Goal: Navigation & Orientation: Find specific page/section

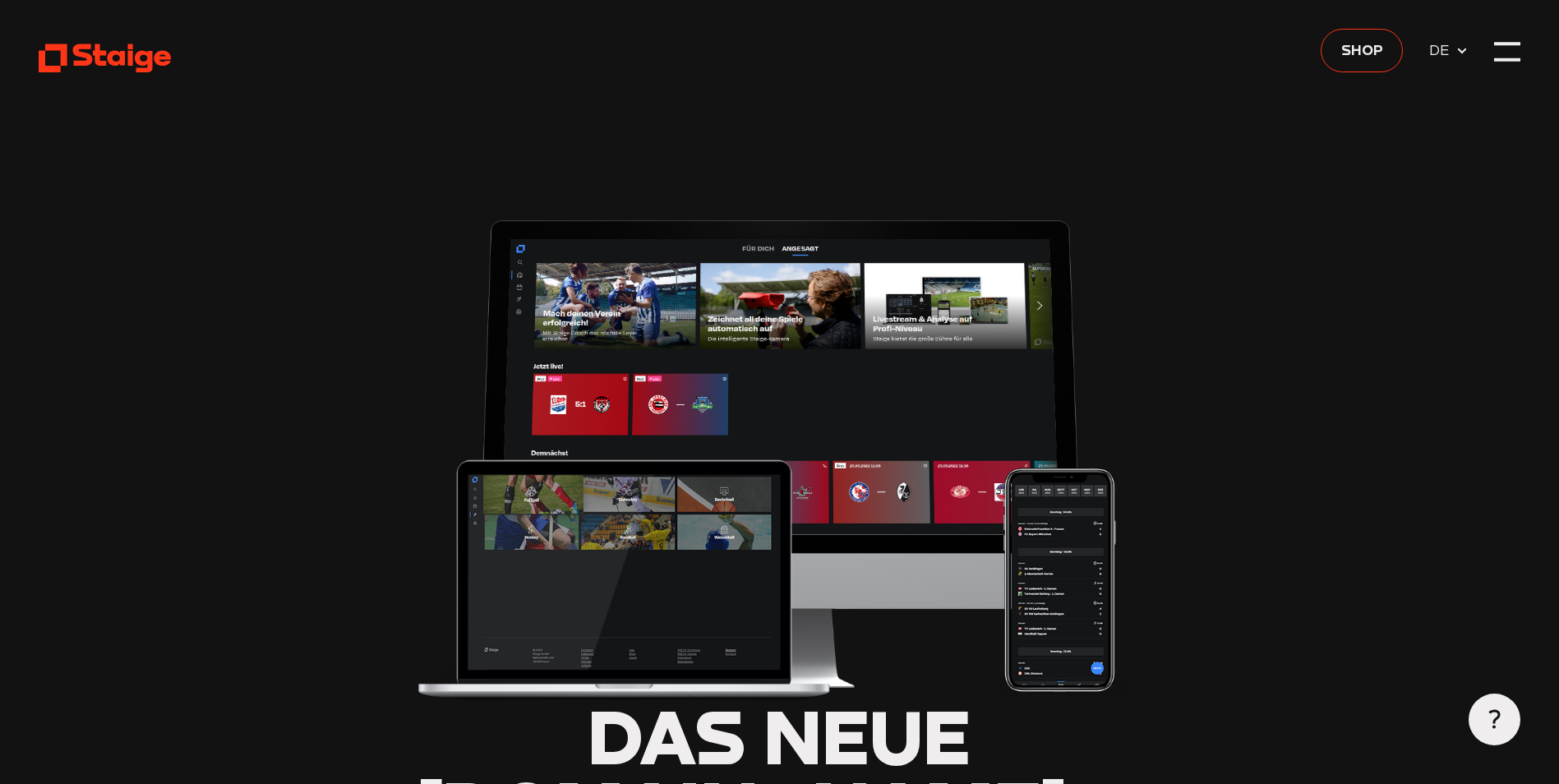
type input "0.8"
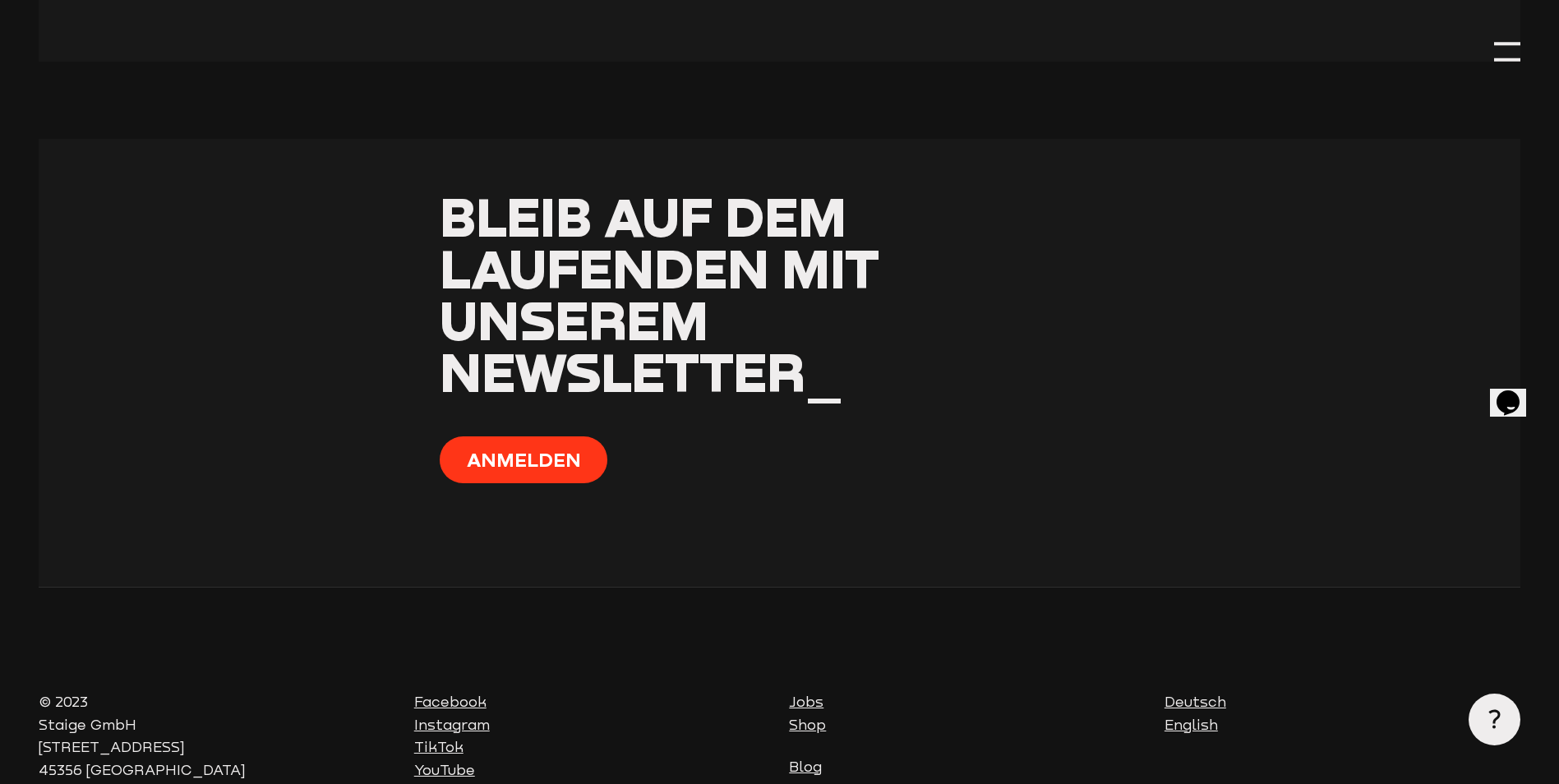
scroll to position [7636, 0]
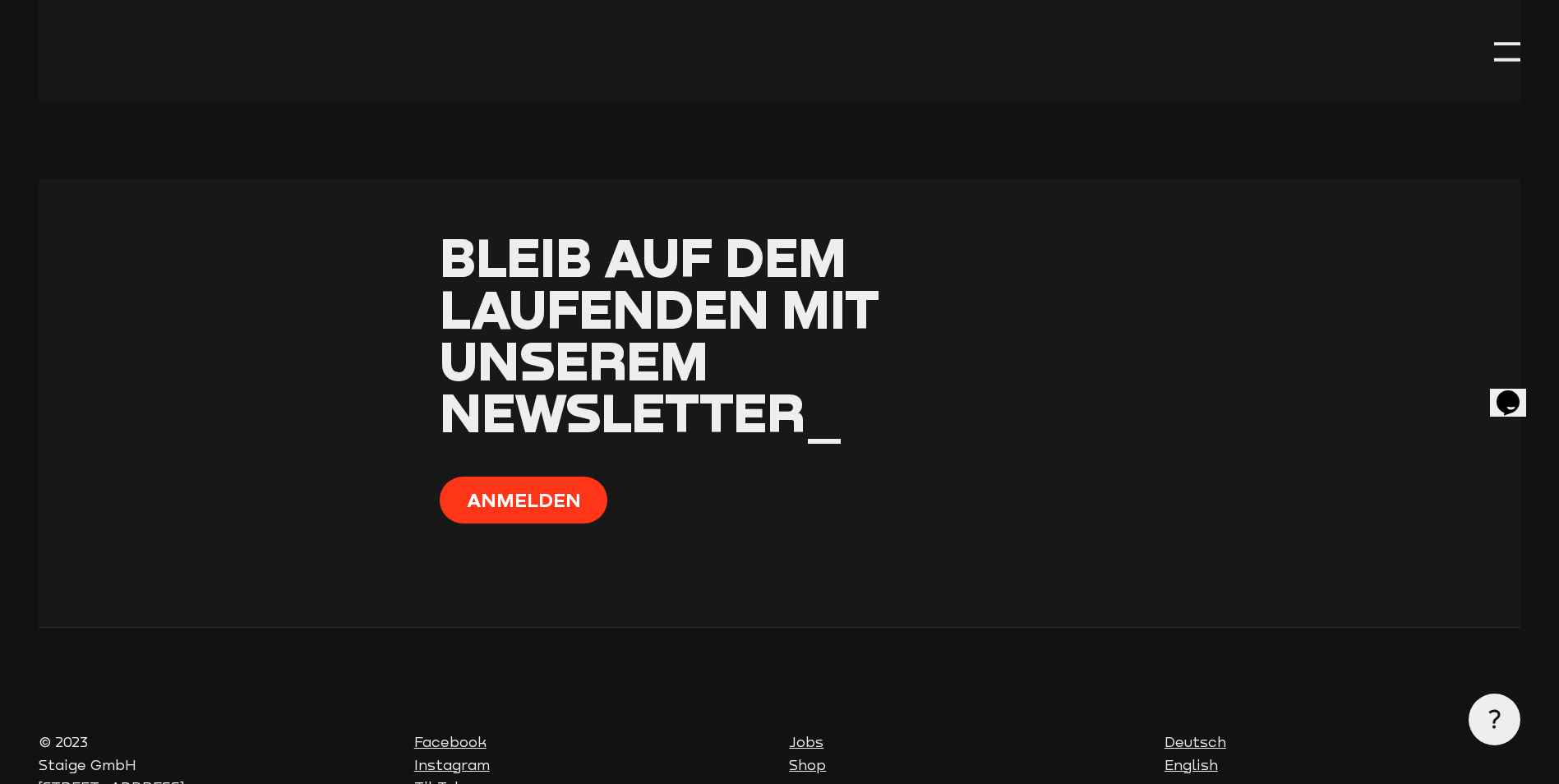
click at [812, 734] on link "Jobs" at bounding box center [805, 742] width 34 height 17
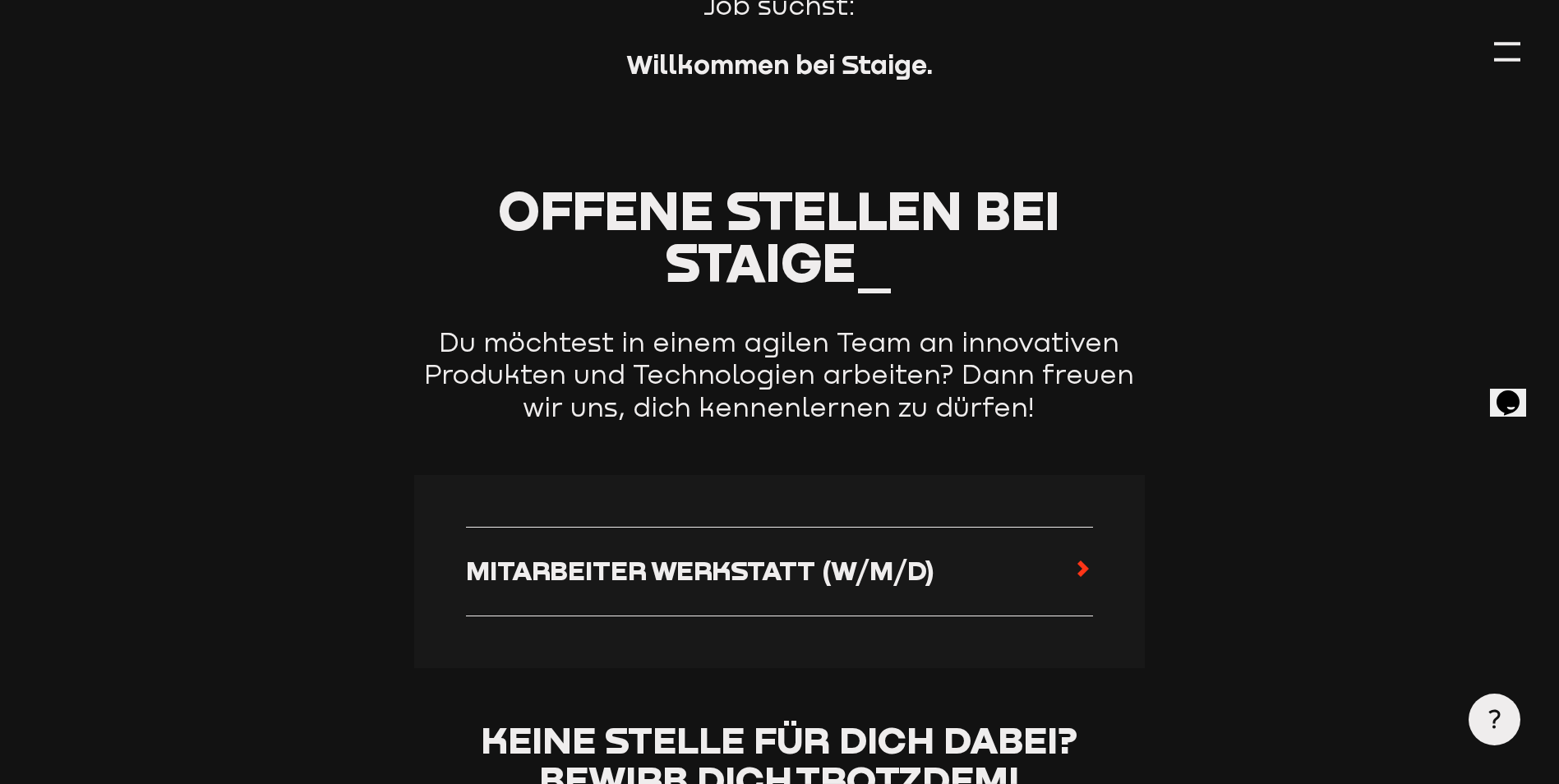
scroll to position [576, 0]
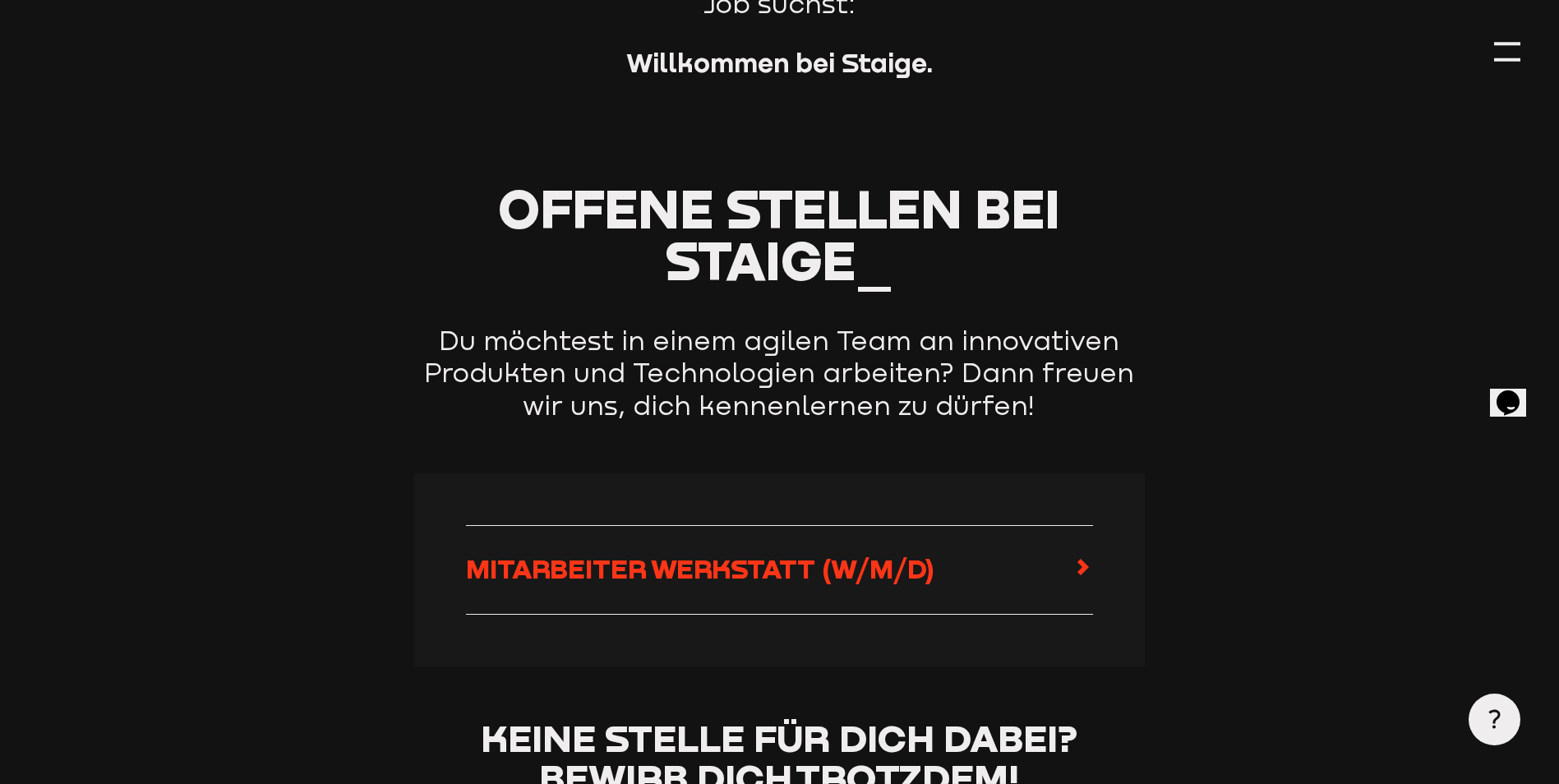
click at [1023, 568] on link "Mitarbeiter Werkstatt (w/m/d)" at bounding box center [780, 570] width 628 height 36
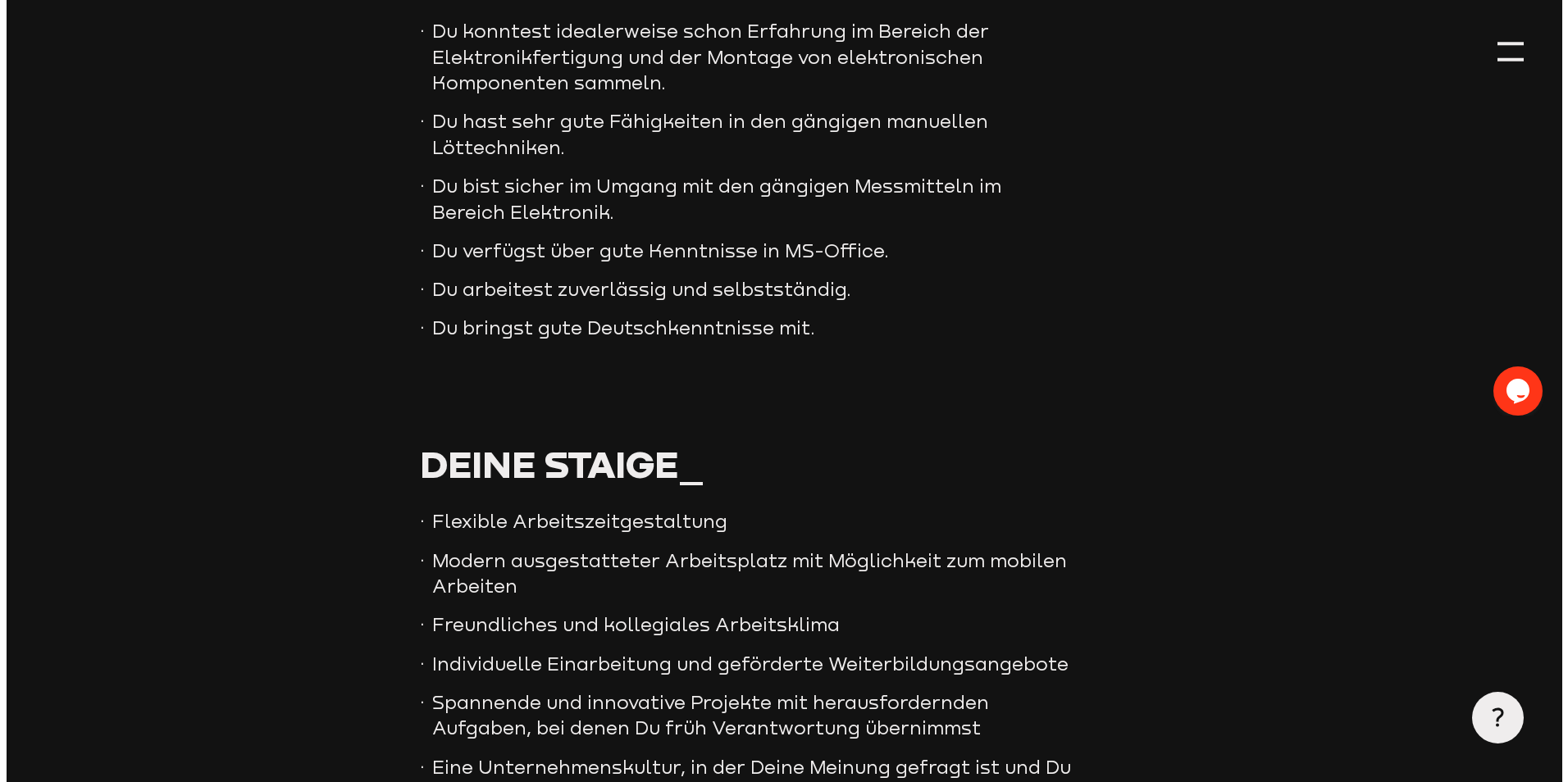
scroll to position [1365, 0]
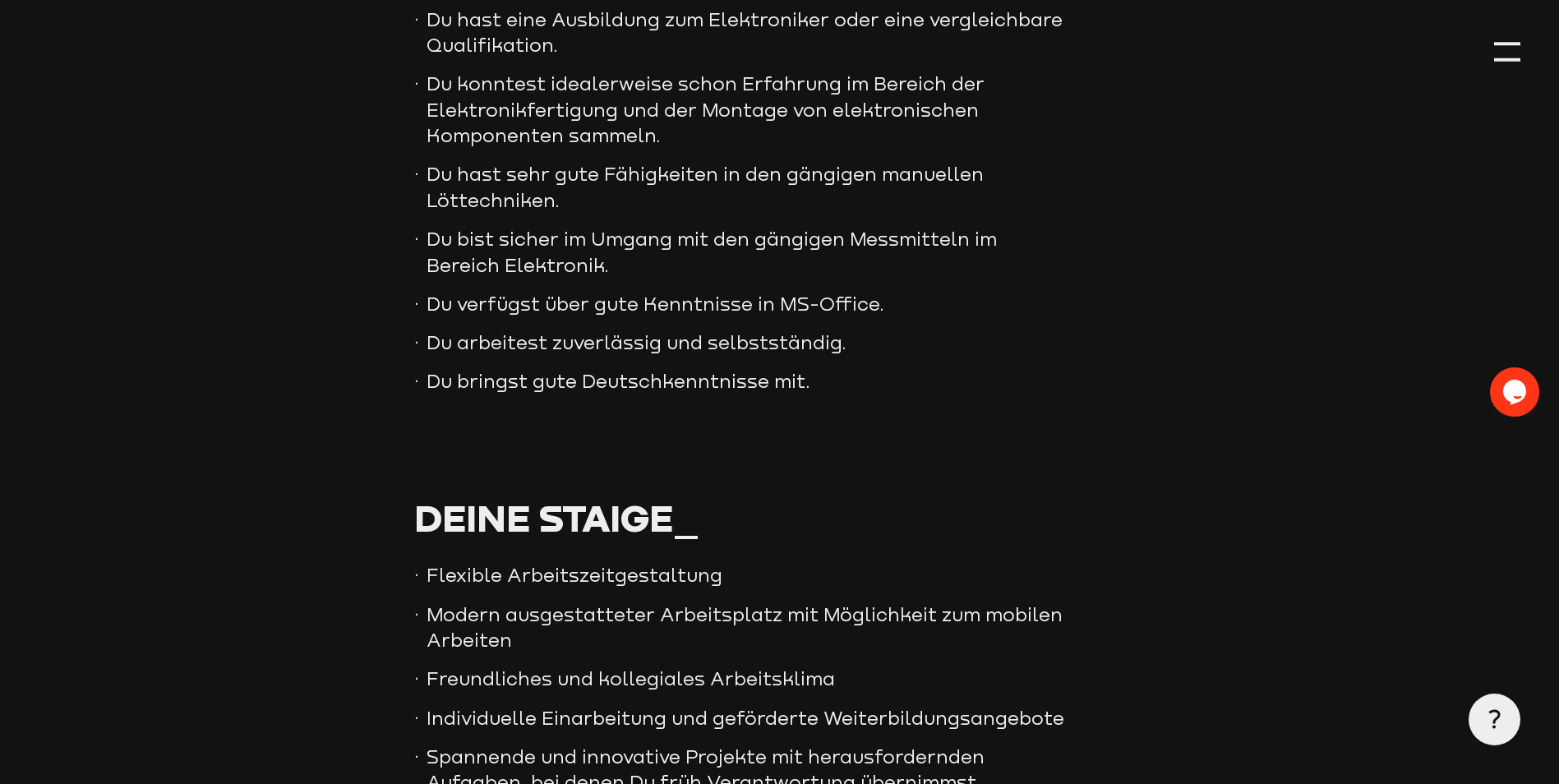
click at [1497, 58] on div at bounding box center [1507, 52] width 26 height 26
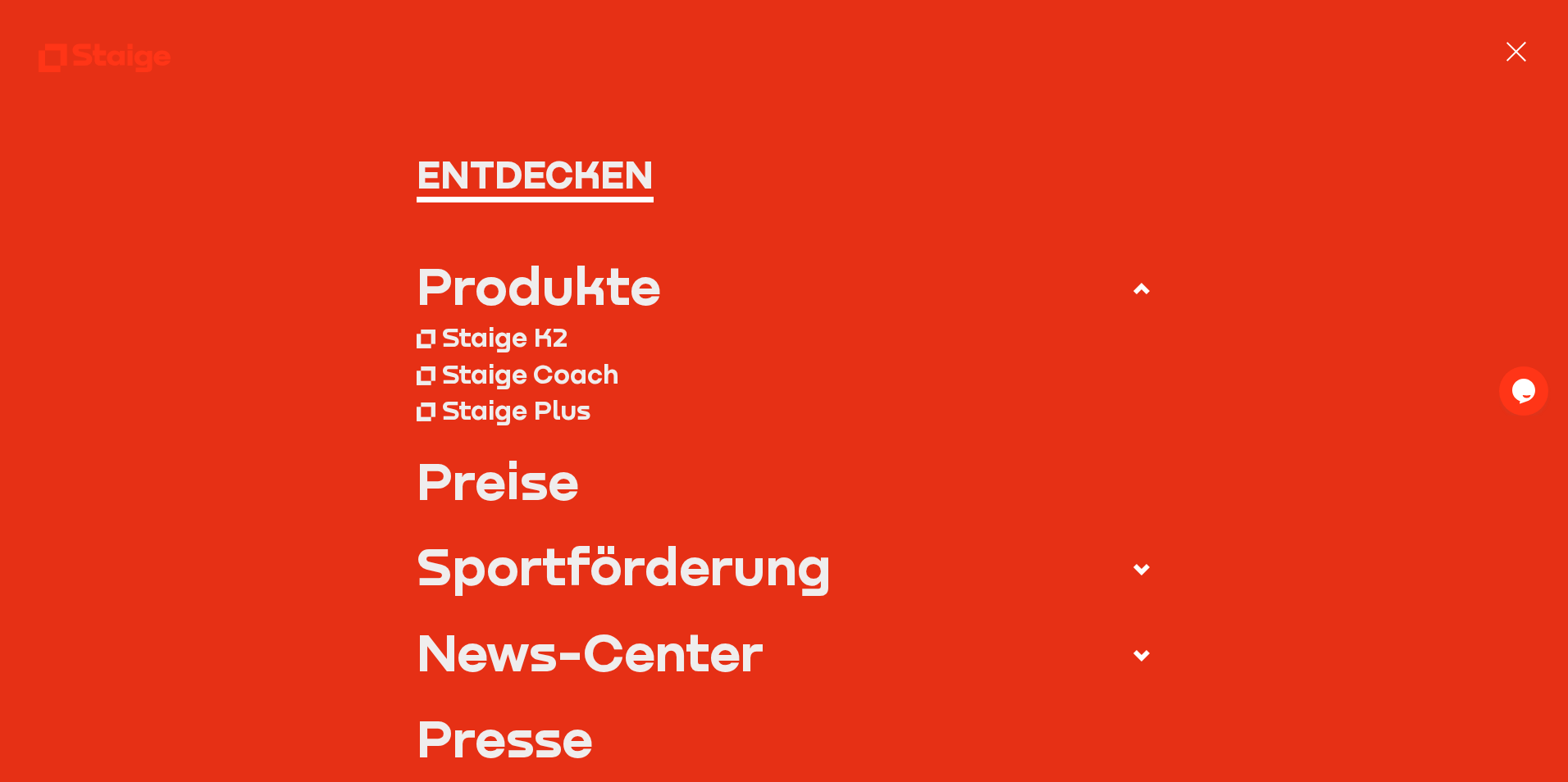
scroll to position [164, 0]
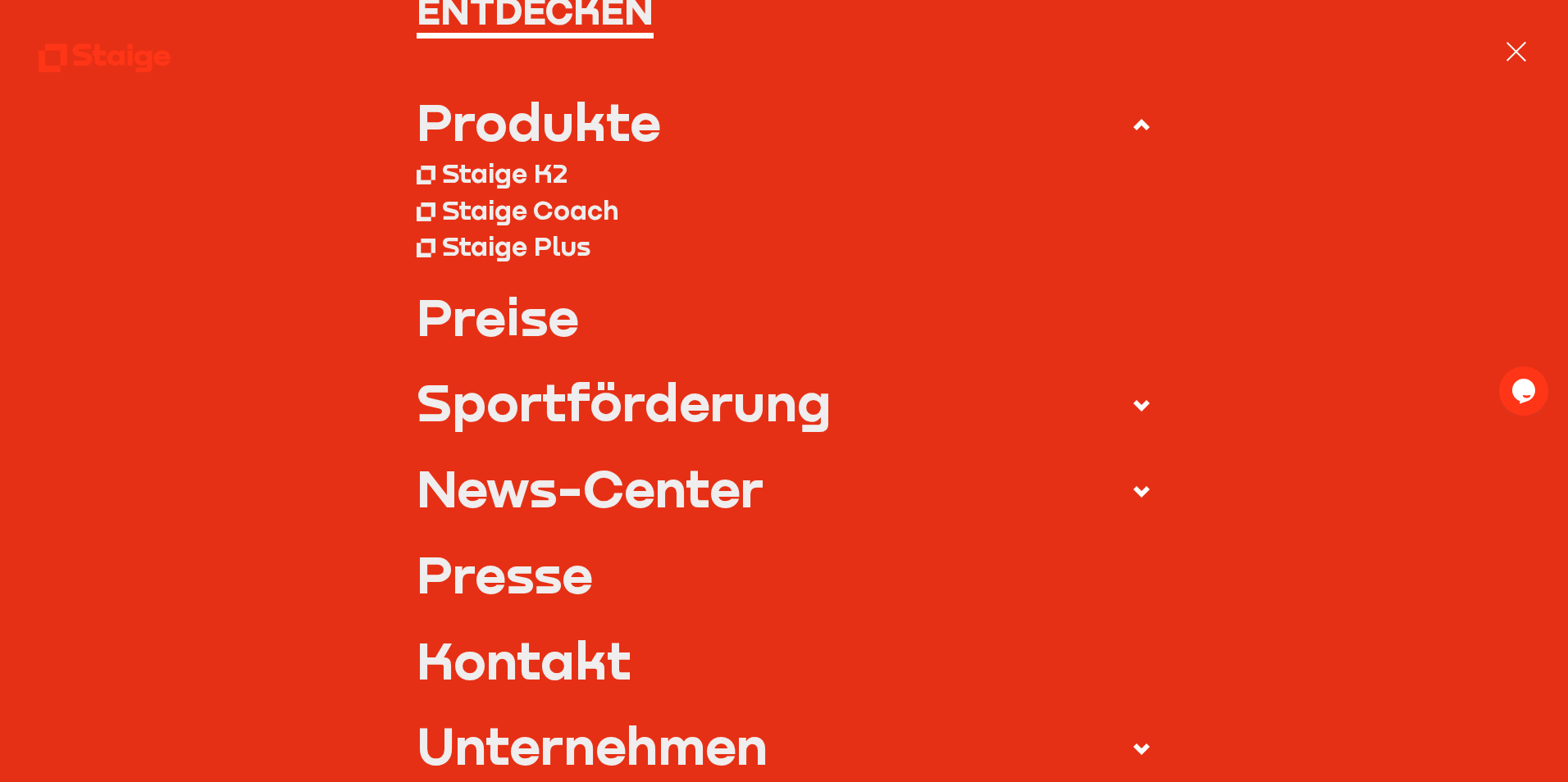
click at [493, 167] on div "Staige K2" at bounding box center [504, 172] width 125 height 32
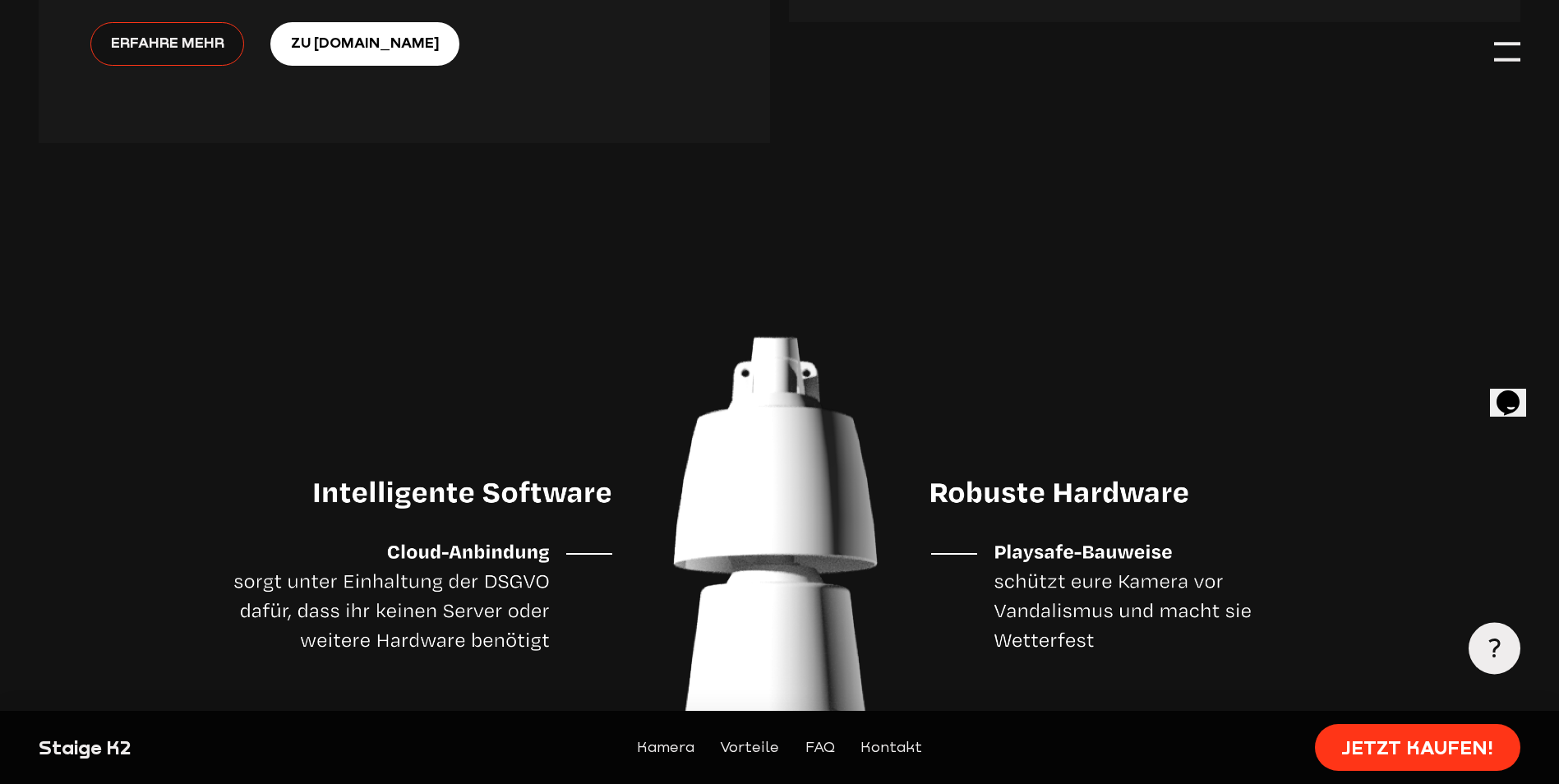
scroll to position [4274, 0]
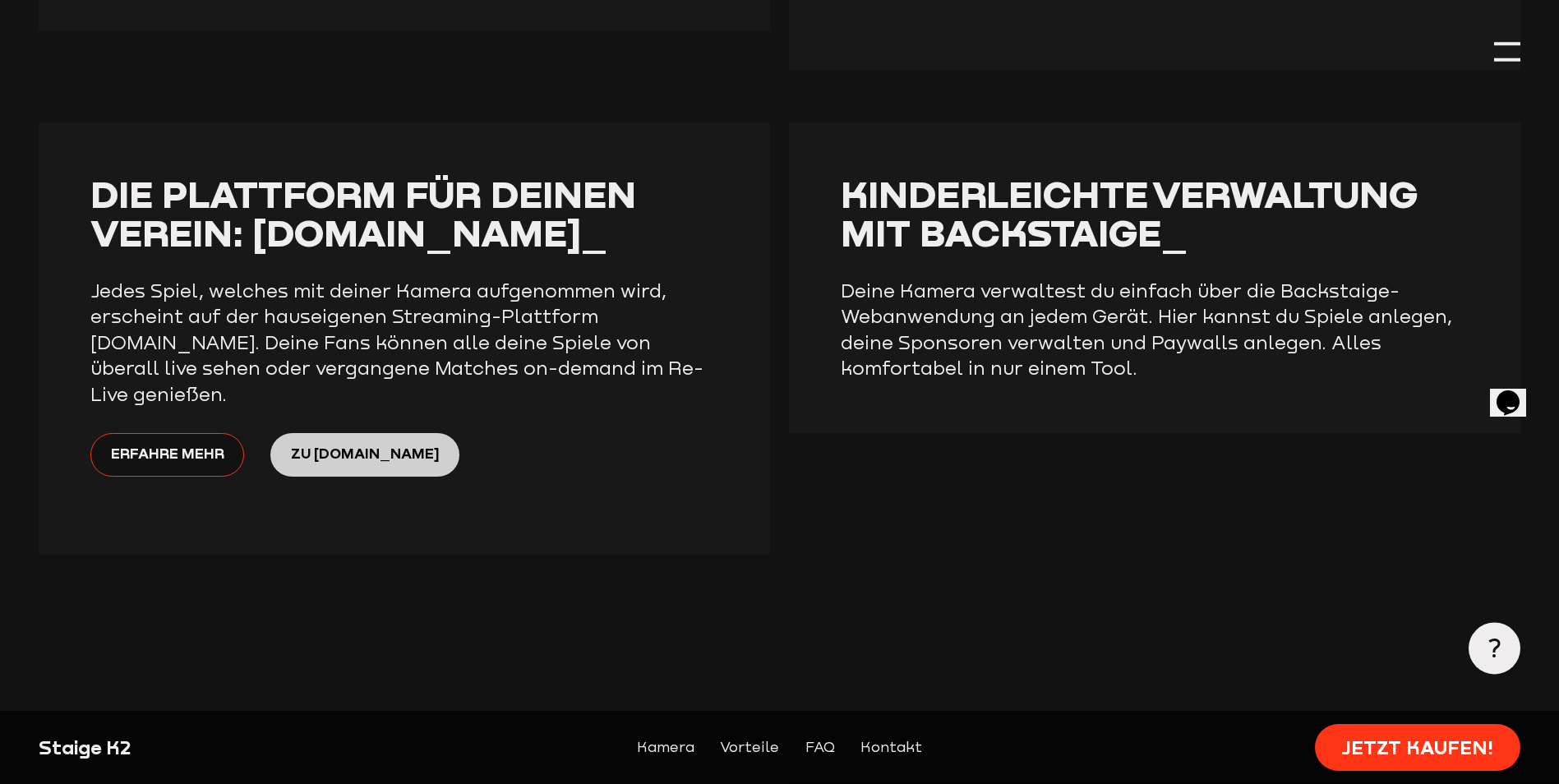
click at [378, 442] on span "Zu Staige.tv" at bounding box center [364, 453] width 149 height 23
